Goal: Task Accomplishment & Management: Manage account settings

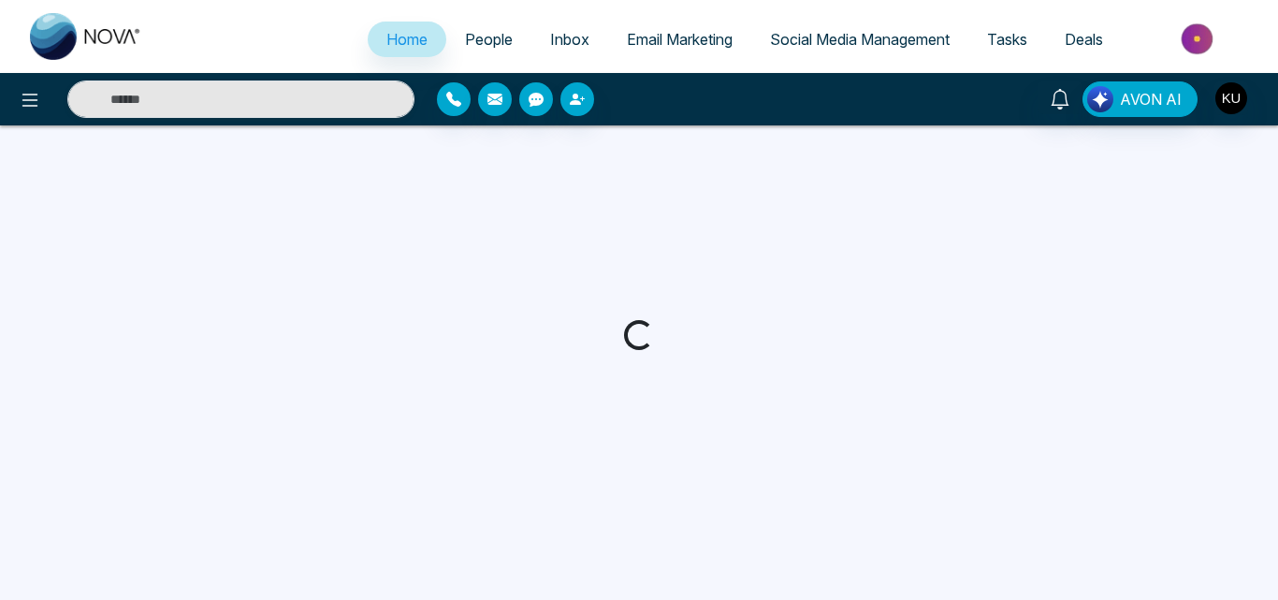
select select "*"
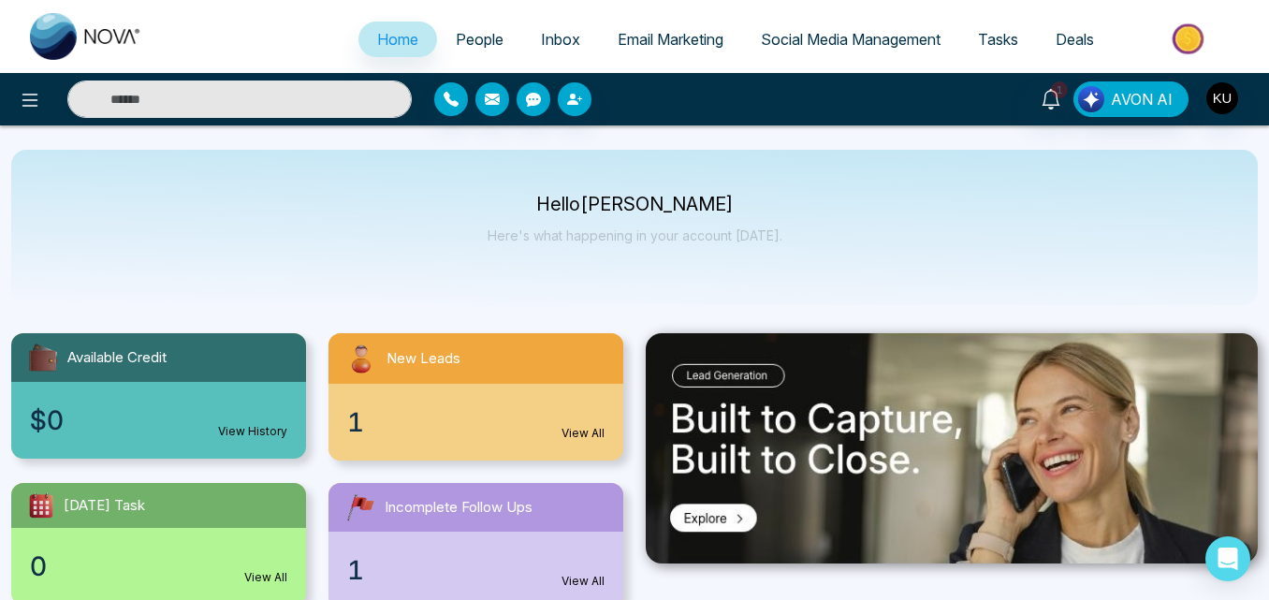
click at [585, 424] on div "1 View All" at bounding box center [475, 422] width 295 height 77
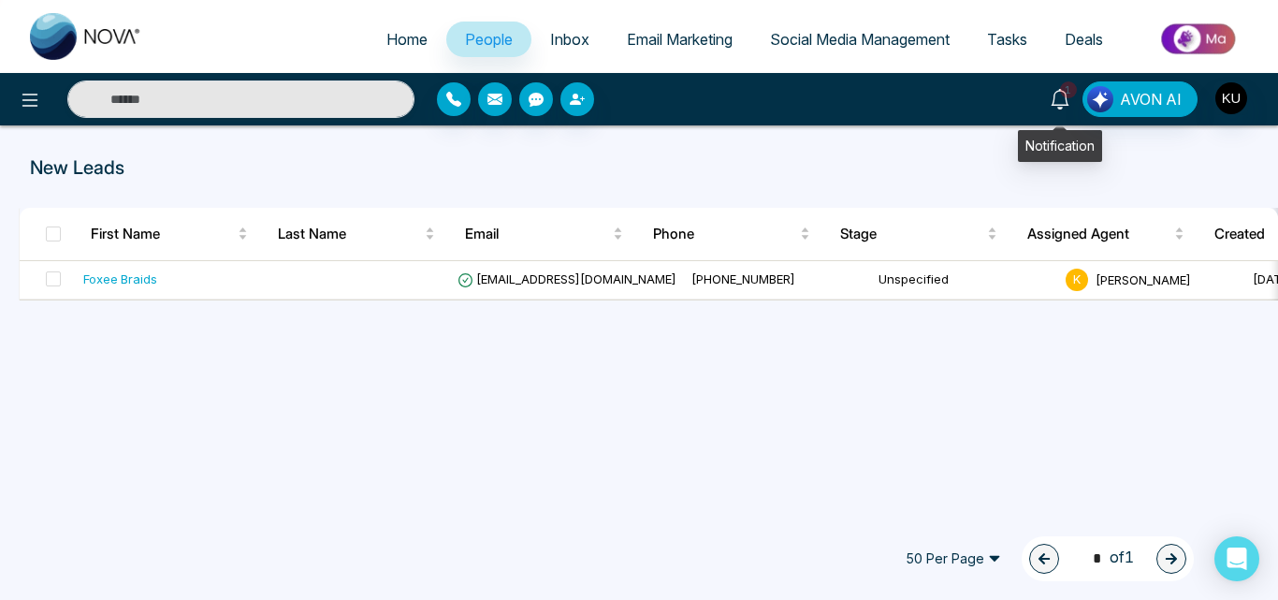
click at [1066, 90] on span "1" at bounding box center [1068, 89] width 17 height 17
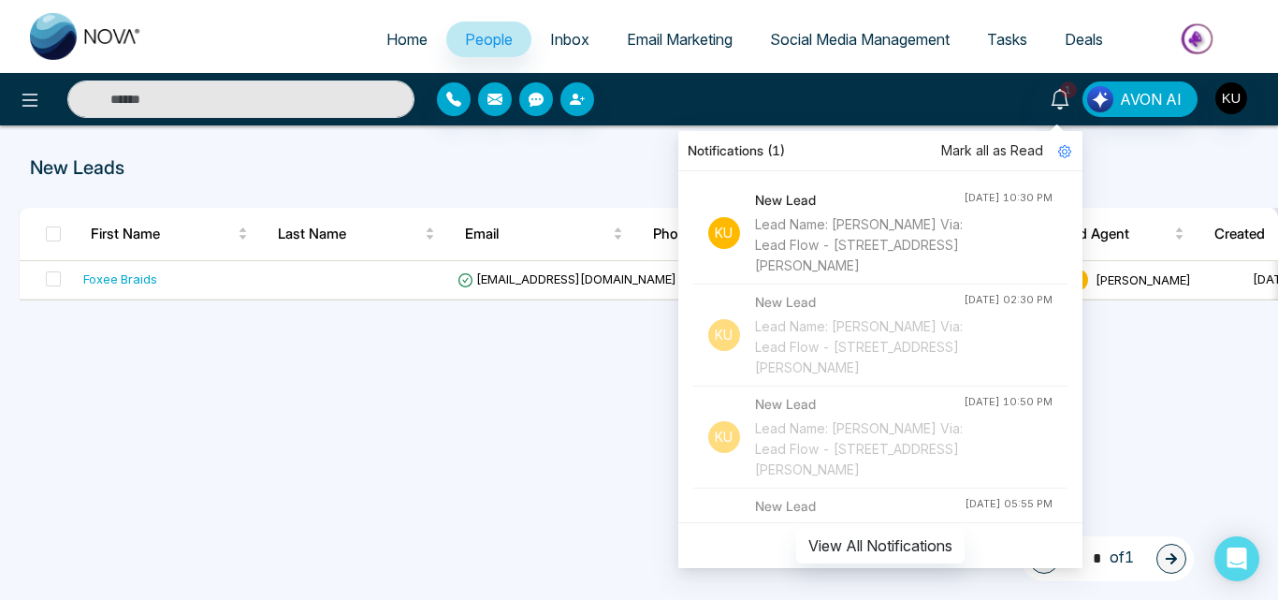
click at [860, 245] on div "Lead Name: [PERSON_NAME] Via: Lead Flow - [STREET_ADDRESS][PERSON_NAME]" at bounding box center [859, 245] width 209 height 62
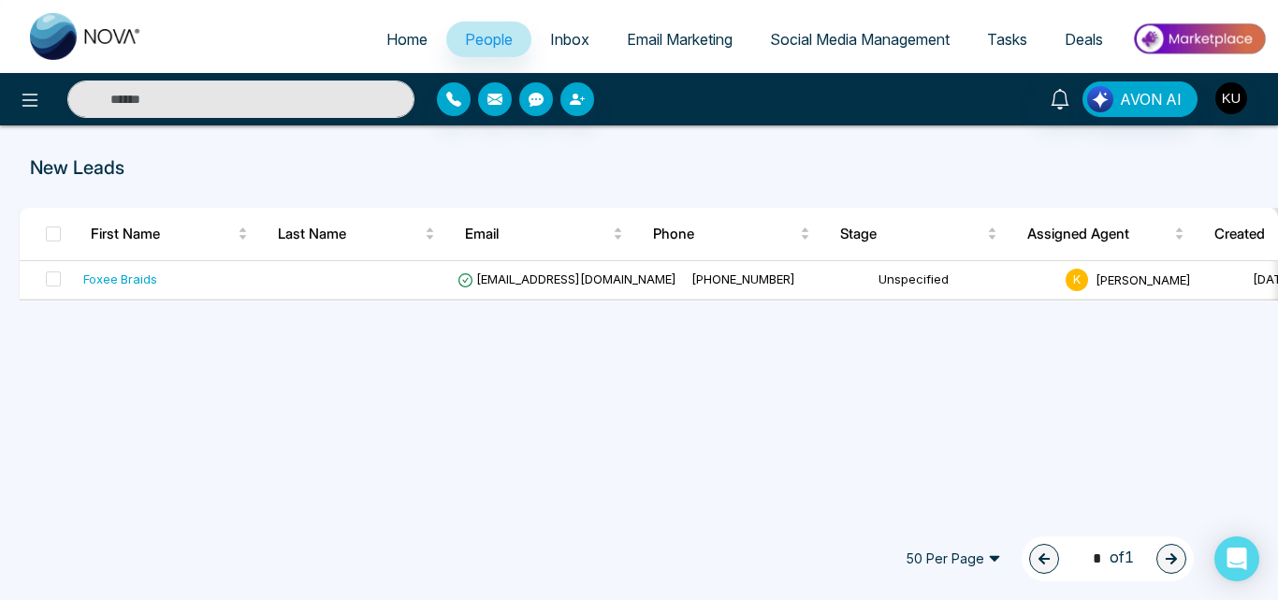
click at [389, 42] on span "Home" at bounding box center [406, 39] width 41 height 19
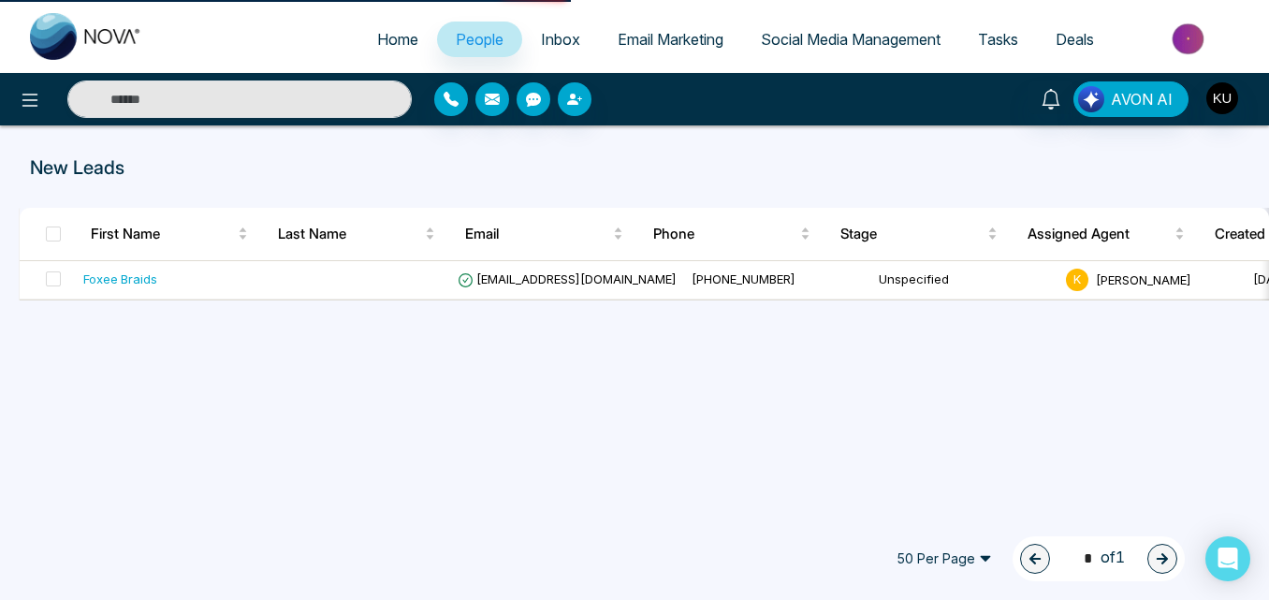
select select "*"
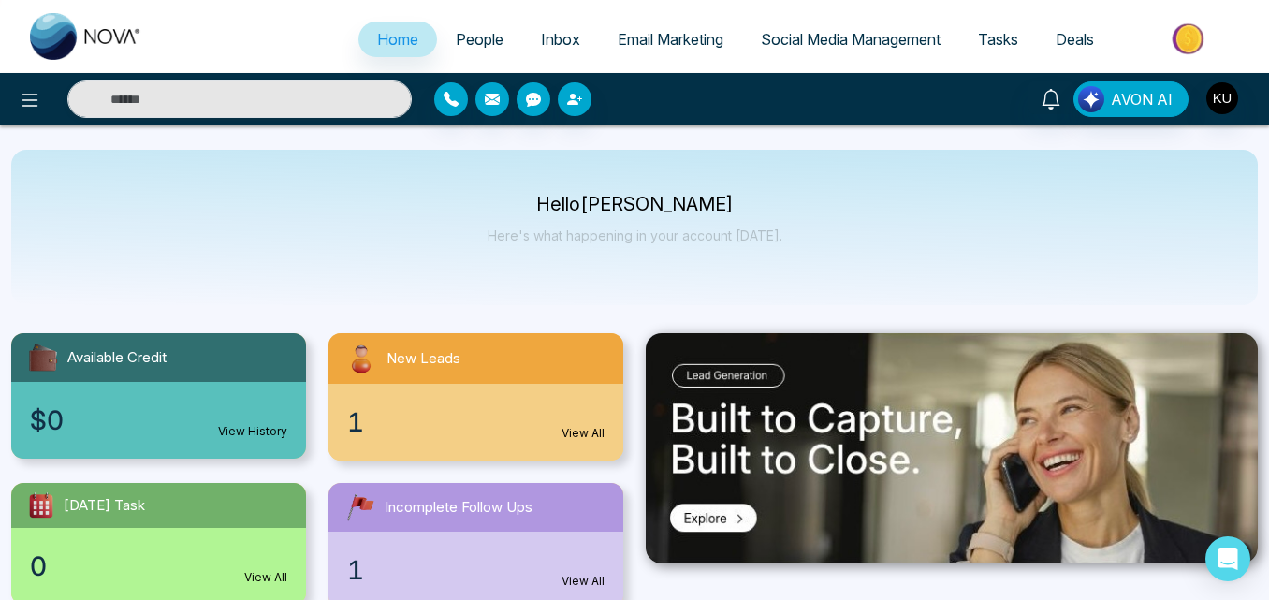
click at [496, 505] on span "Incomplete Follow Ups" at bounding box center [459, 508] width 148 height 22
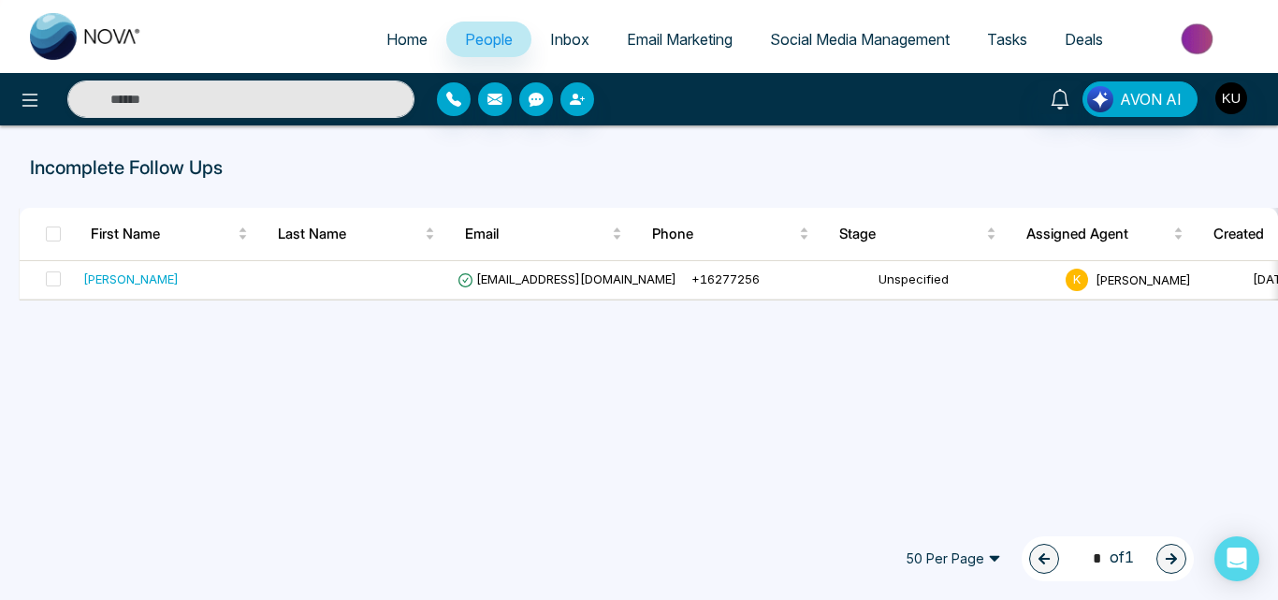
click at [386, 41] on span "Home" at bounding box center [406, 39] width 41 height 19
select select "*"
